Goal: Answer question/provide support: Share knowledge or assist other users

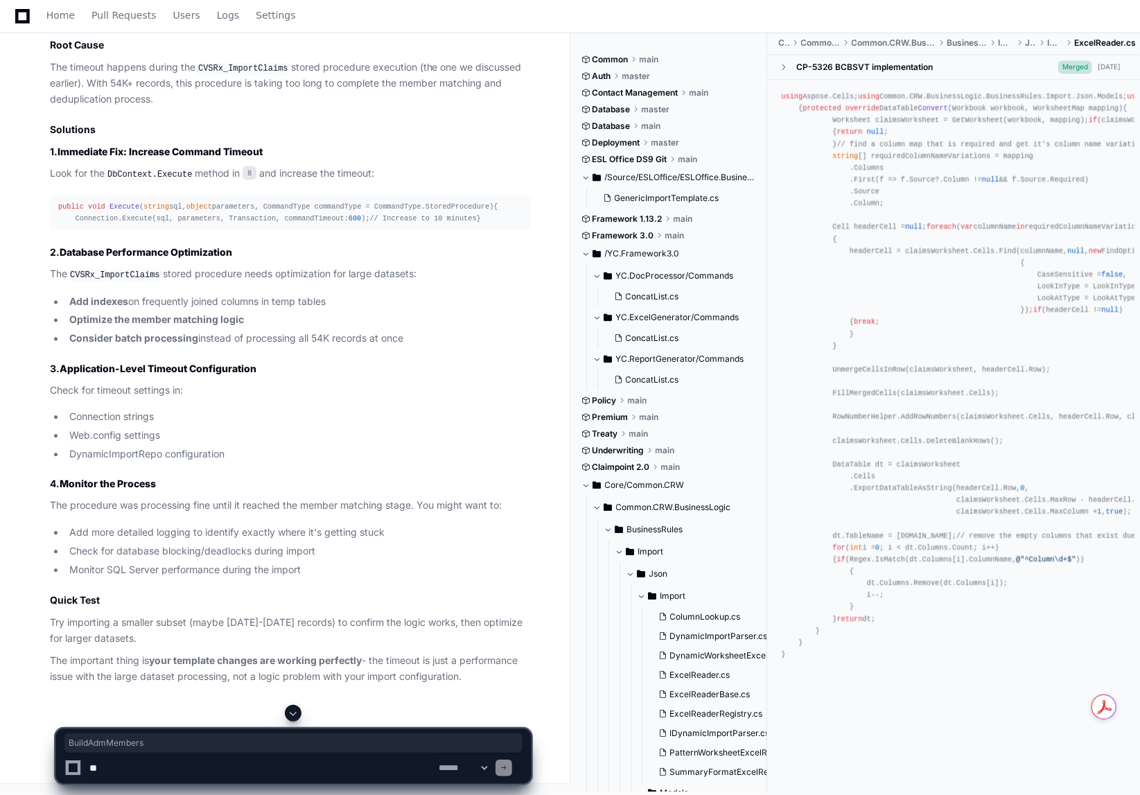
scroll to position [34780, 0]
click at [167, 767] on textarea at bounding box center [261, 768] width 349 height 30
click at [408, 770] on textarea at bounding box center [261, 768] width 349 height 30
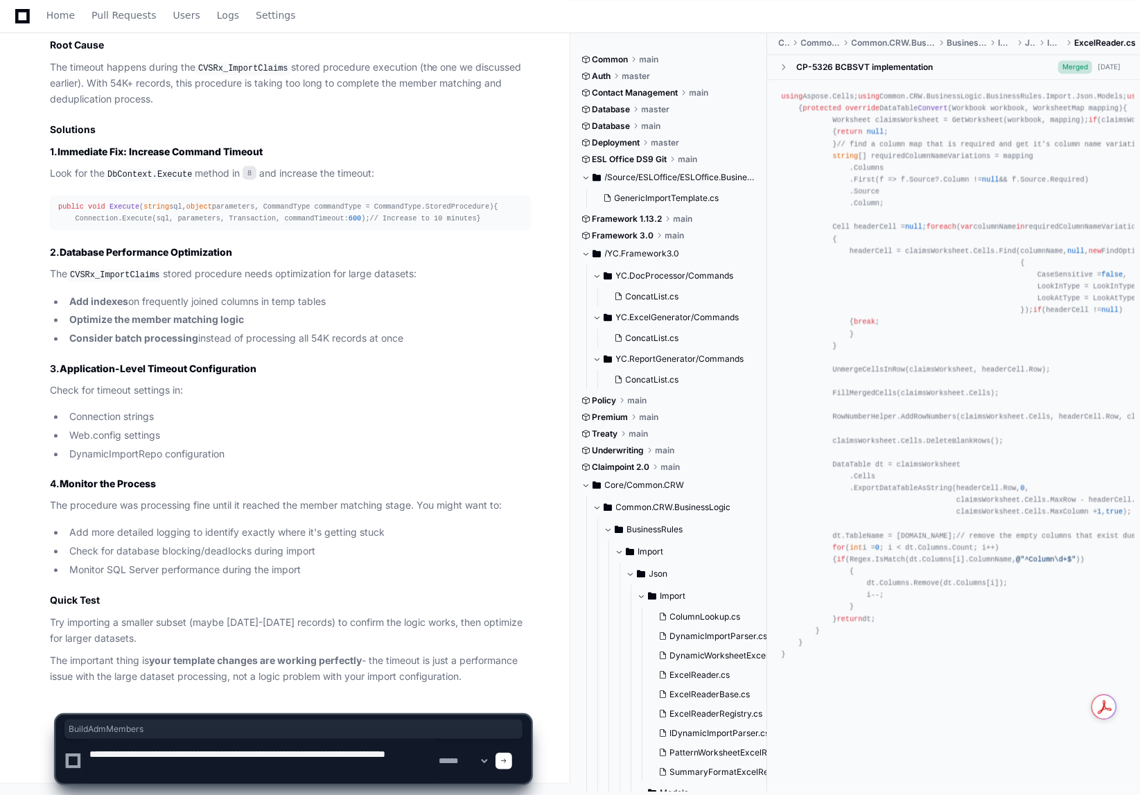
scroll to position [4, 0]
paste textarea "**********"
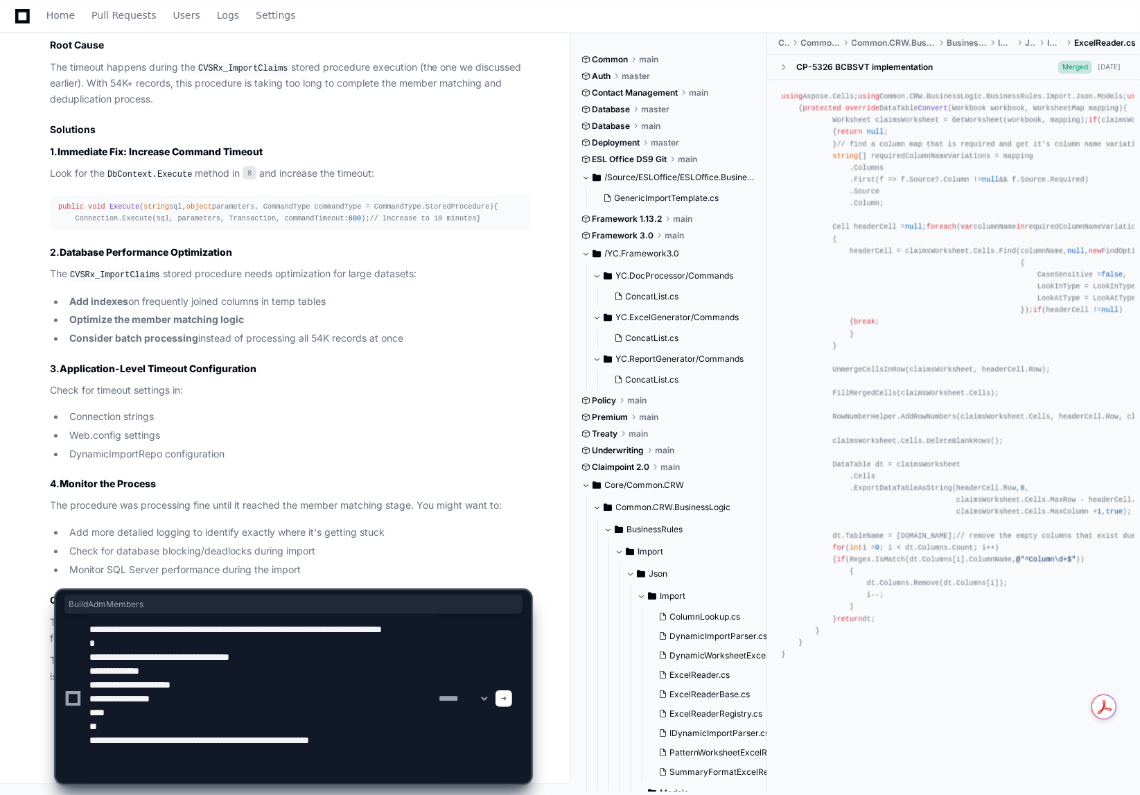
click at [146, 764] on textarea at bounding box center [261, 698] width 349 height 169
paste textarea "**********"
type textarea "**********"
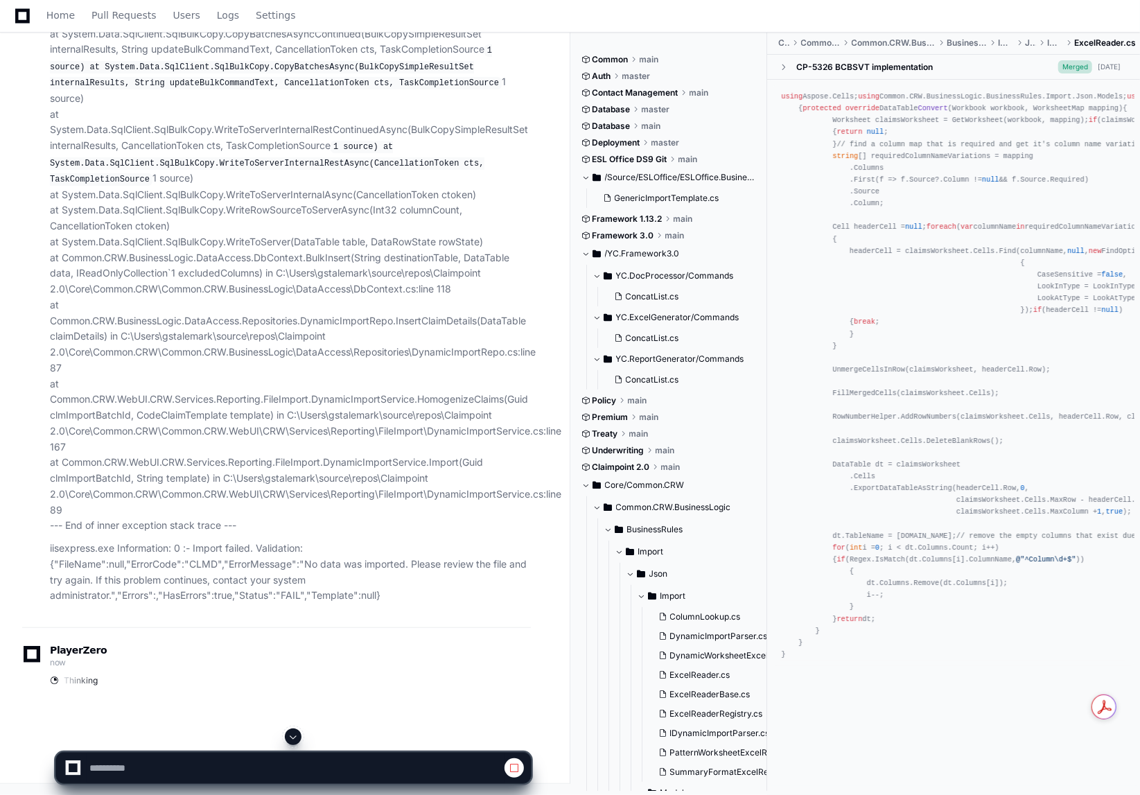
scroll to position [34891, 0]
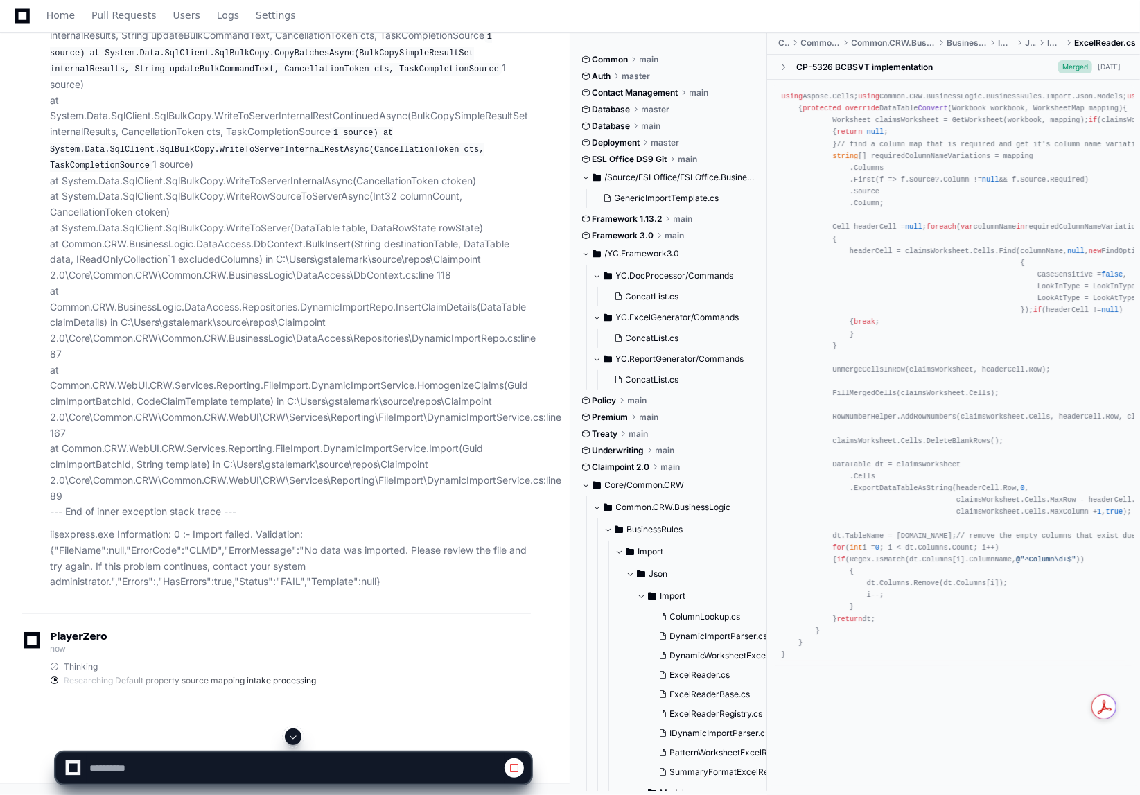
click at [294, 734] on span at bounding box center [293, 736] width 11 height 11
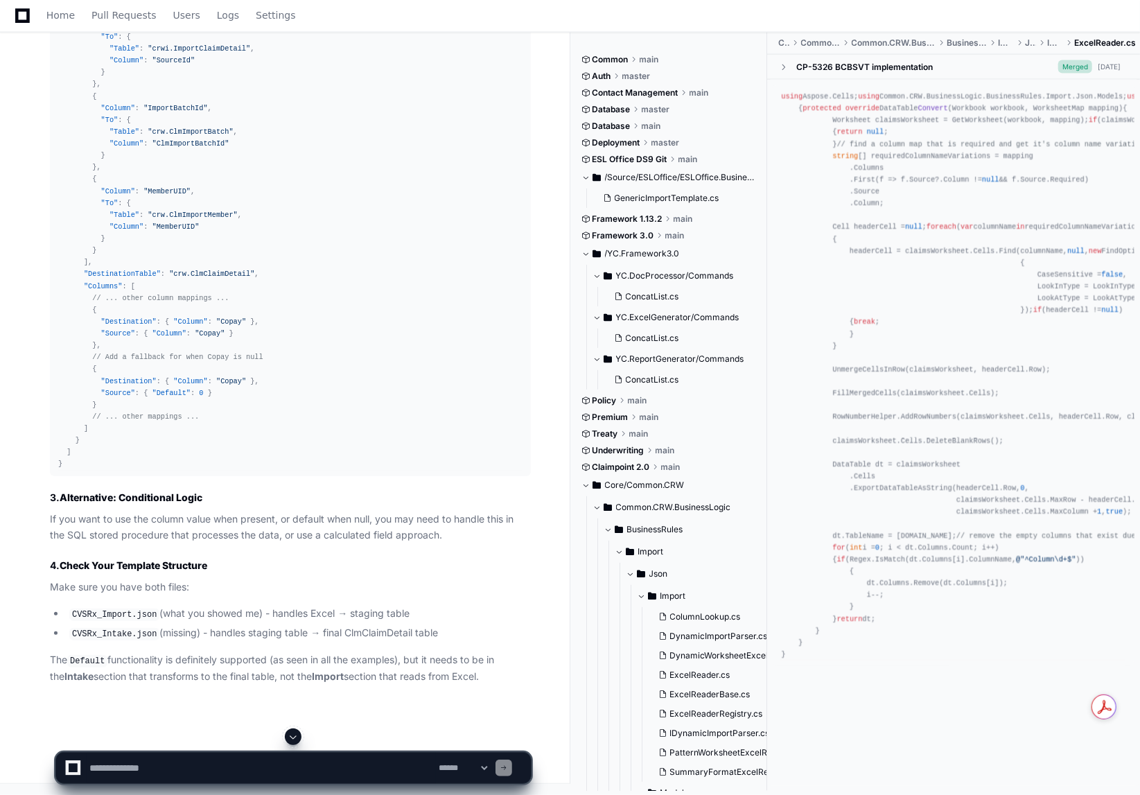
scroll to position [37163, 0]
click at [292, 737] on span at bounding box center [293, 736] width 11 height 11
click at [165, 769] on textarea at bounding box center [261, 768] width 349 height 30
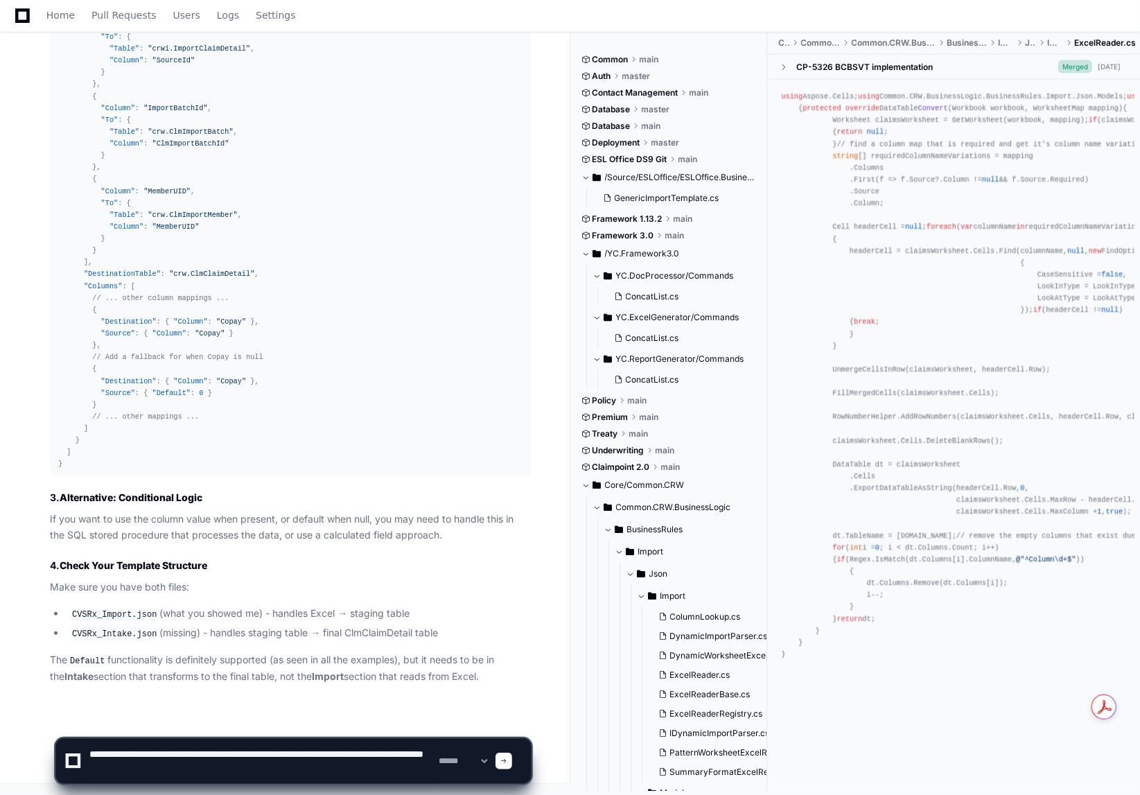
scroll to position [4, 0]
paste textarea "**********"
type textarea "**********"
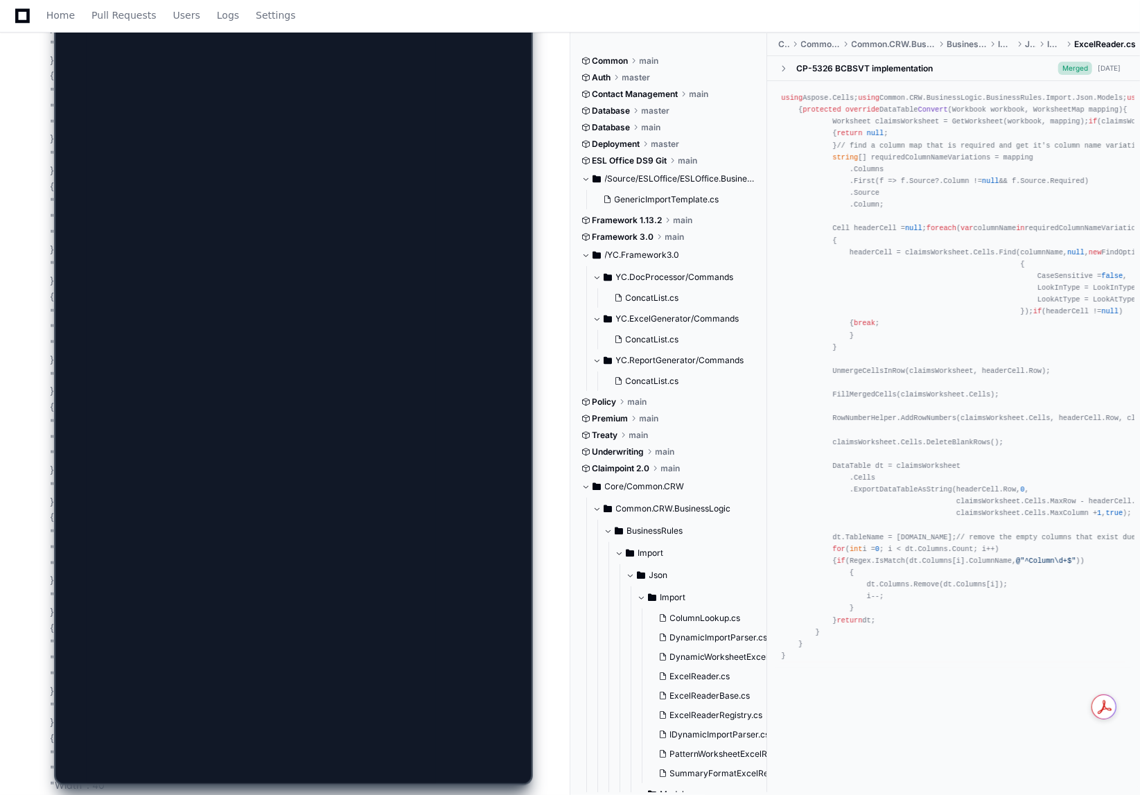
scroll to position [0, 0]
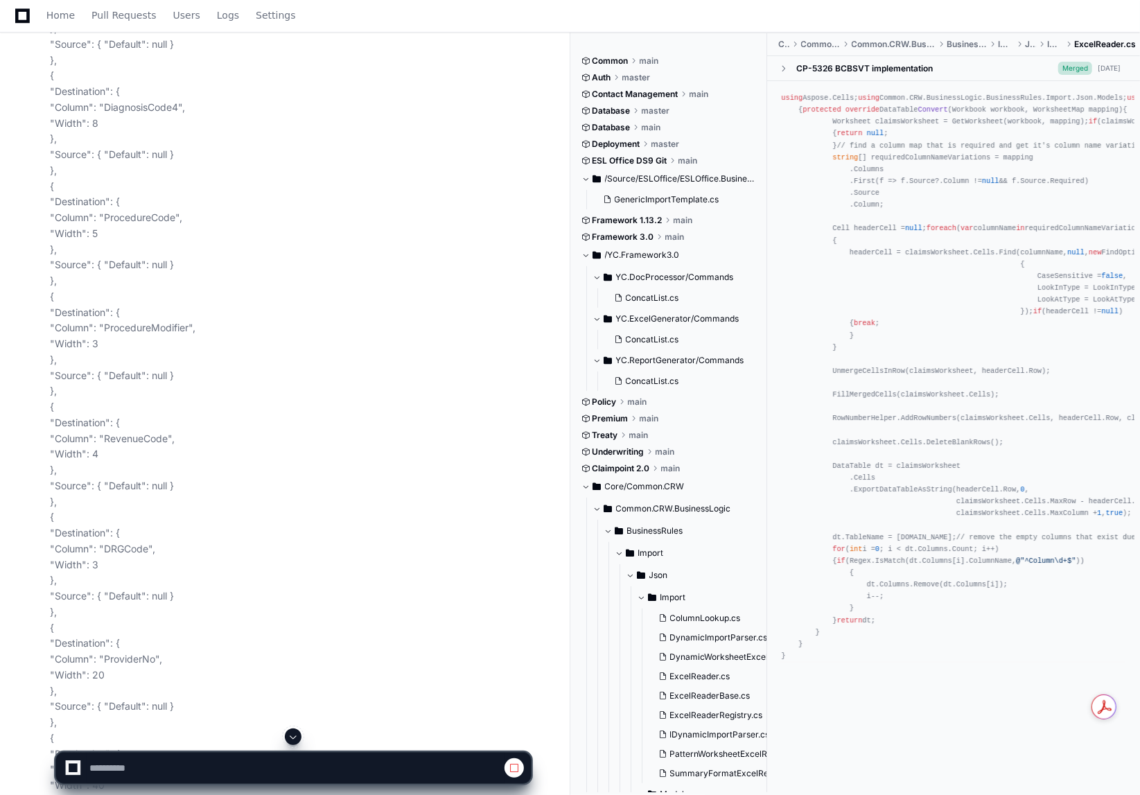
click at [297, 735] on span at bounding box center [293, 736] width 11 height 11
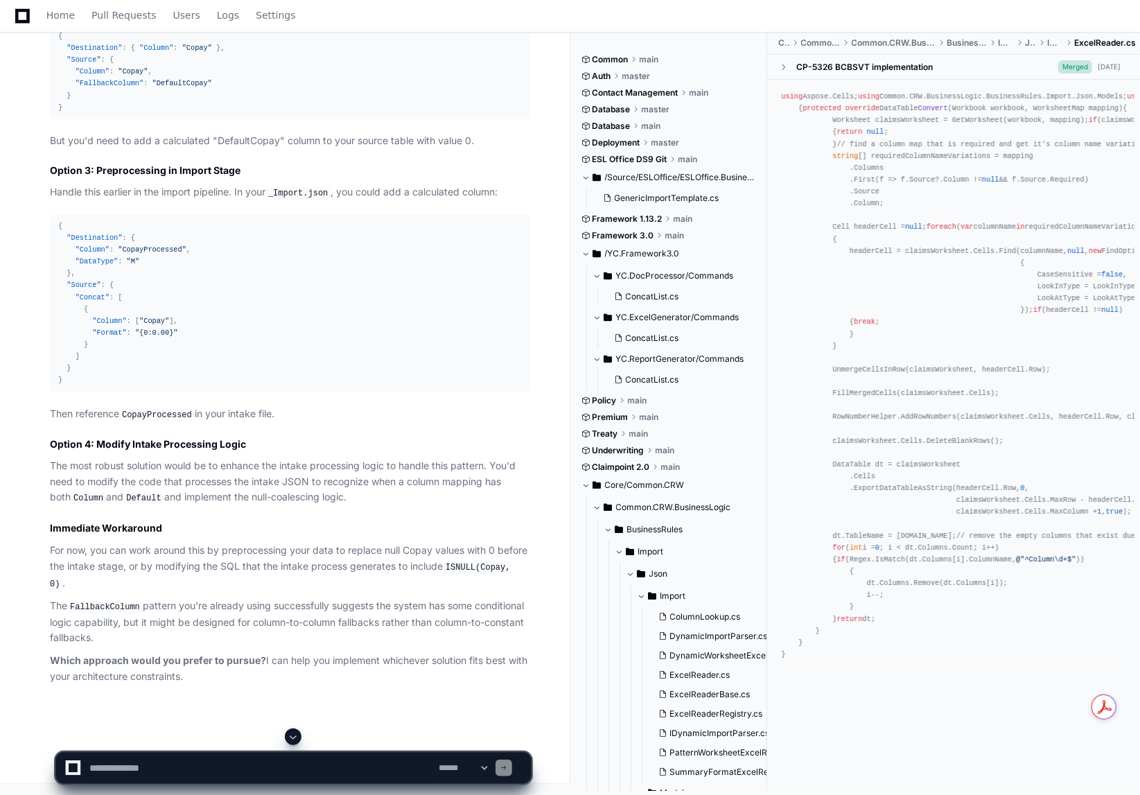
scroll to position [42105, 0]
click at [292, 731] on button at bounding box center [293, 736] width 17 height 17
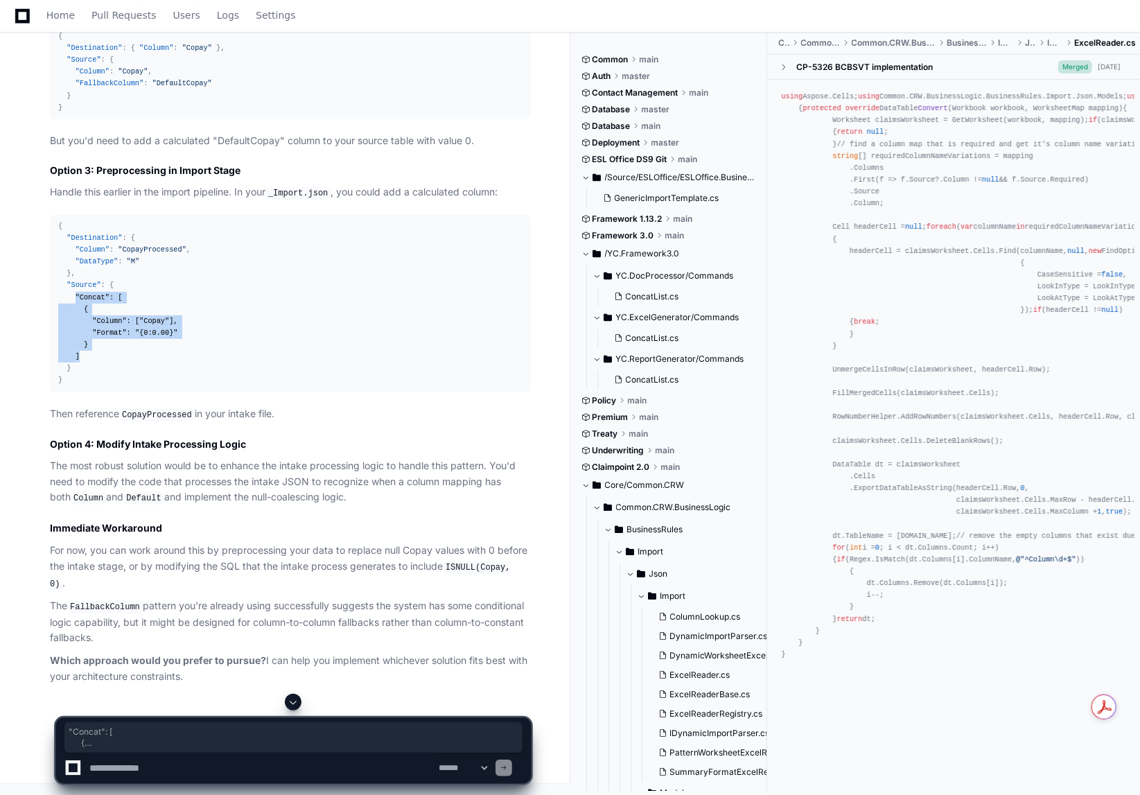
drag, startPoint x: 72, startPoint y: 453, endPoint x: 83, endPoint y: 510, distance: 58.6
click at [83, 387] on div "{ "Destination" : { "Column" : "CopayProcessed" , "DataType" : "M" } , "Source"…" at bounding box center [290, 303] width 464 height 166
copy div ""Concat" : [ { "Column" : [ "Copay" ] , "Format" : "{0:0.00}" } ]"
click at [170, 387] on div "{ "Destination" : { "Column" : "CopayProcessed" , "DataType" : "M" } , "Source"…" at bounding box center [290, 303] width 464 height 166
drag, startPoint x: 165, startPoint y: 479, endPoint x: 172, endPoint y: 486, distance: 9.8
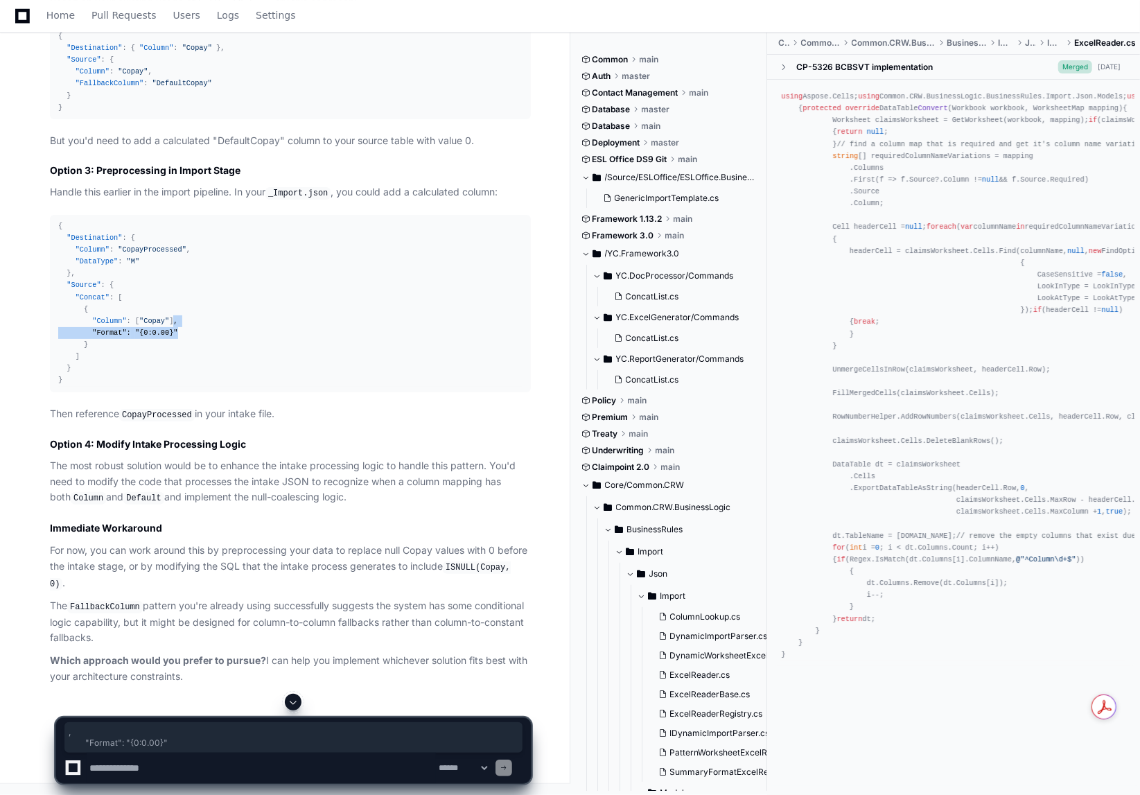
click at [172, 387] on div "{ "Destination" : { "Column" : "CopayProcessed" , "DataType" : "M" } , "Source"…" at bounding box center [290, 303] width 464 height 166
copy div ", "Format" : "{0:0.00}""
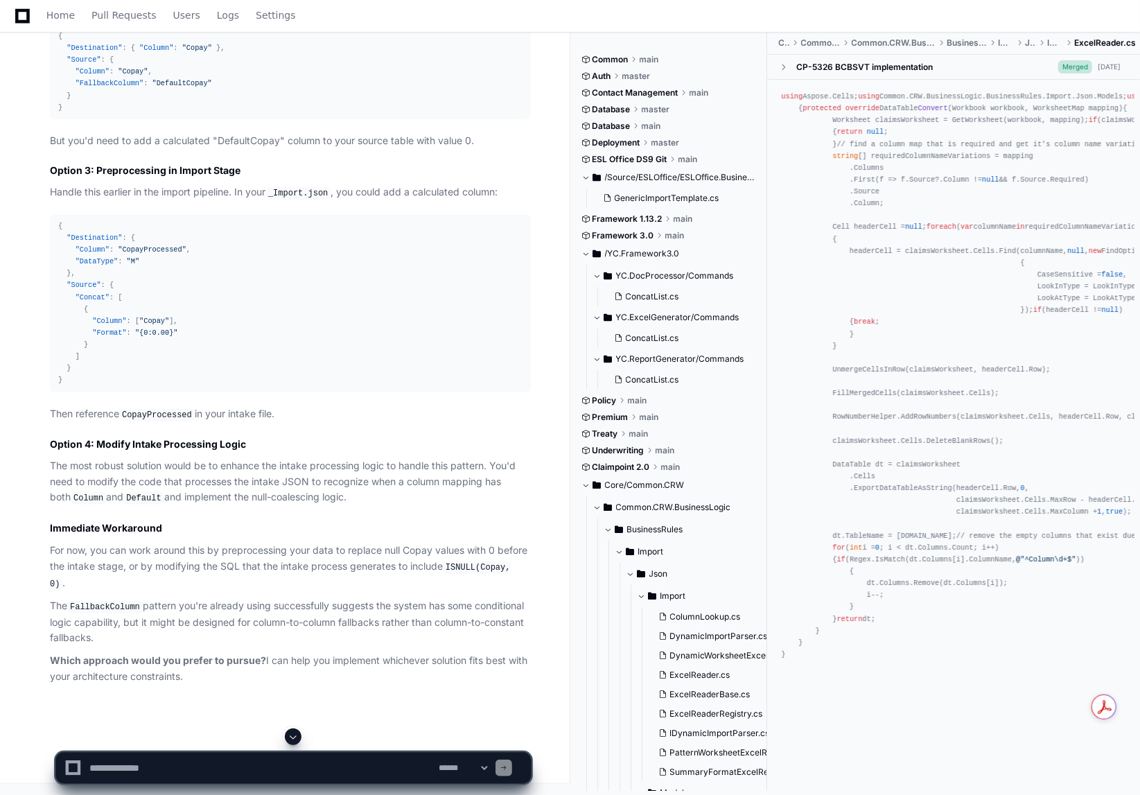
click at [36, 595] on div "Thinking Looking at your _Intake.json file, the issue is that combining Column …" at bounding box center [276, 114] width 509 height 1142
click at [182, 767] on textarea at bounding box center [261, 768] width 349 height 30
click at [269, 769] on textarea at bounding box center [261, 768] width 349 height 30
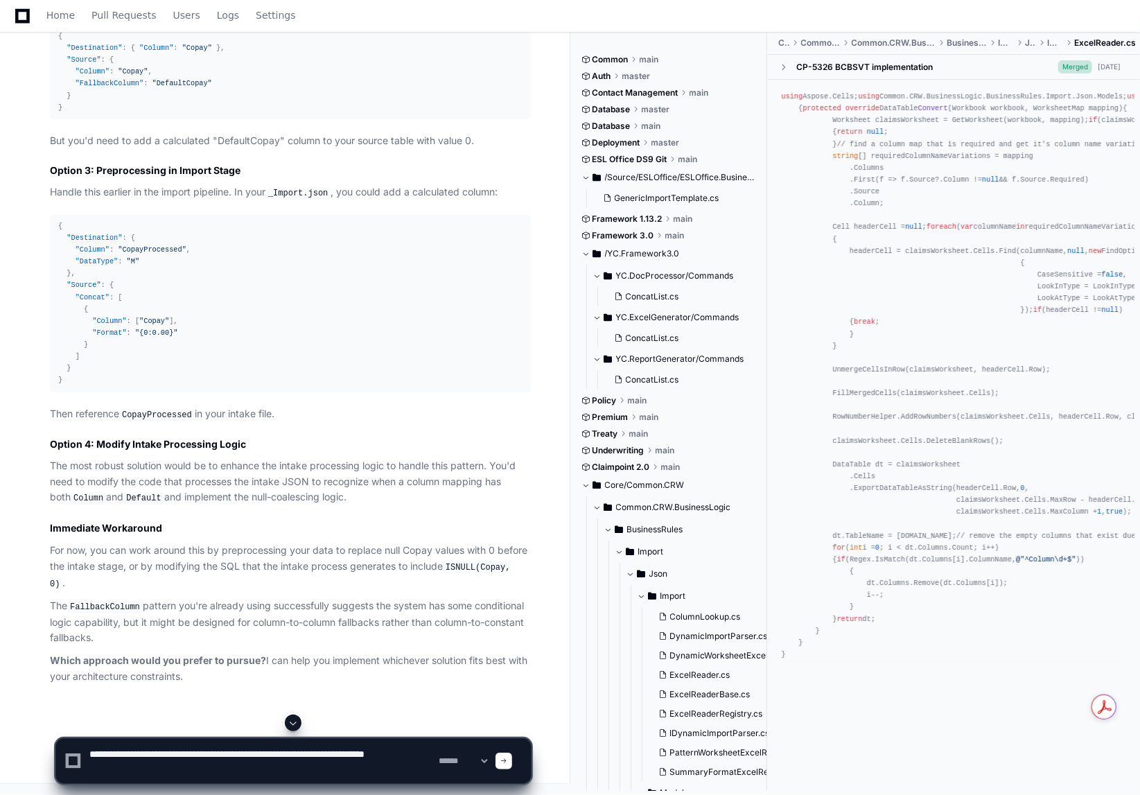
click at [413, 751] on textarea at bounding box center [261, 761] width 349 height 44
click at [153, 767] on textarea at bounding box center [261, 761] width 349 height 44
type textarea "**********"
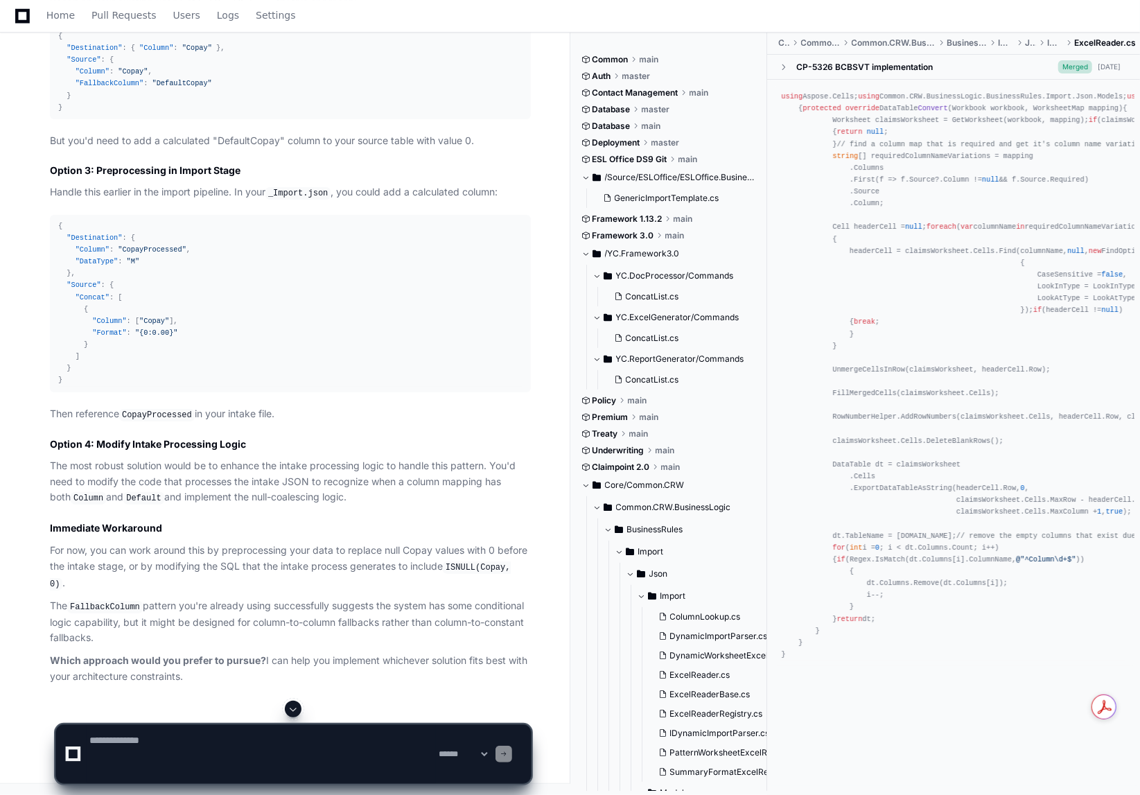
scroll to position [0, 0]
